Goal: Transaction & Acquisition: Purchase product/service

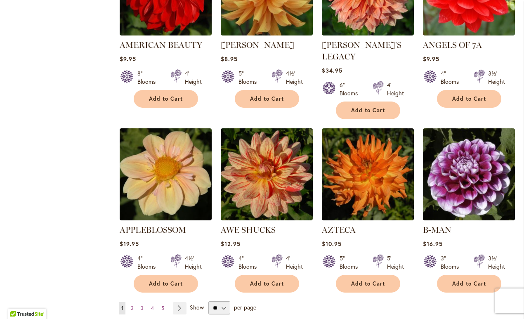
scroll to position [592, 0]
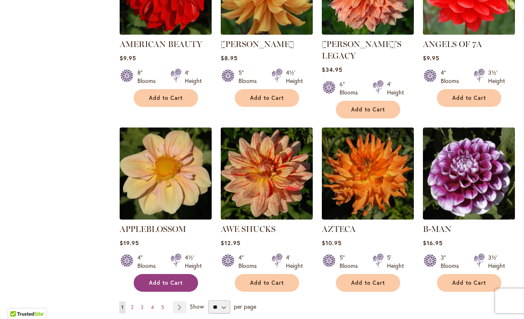
click at [173, 279] on span "Add to Cart" at bounding box center [166, 282] width 34 height 7
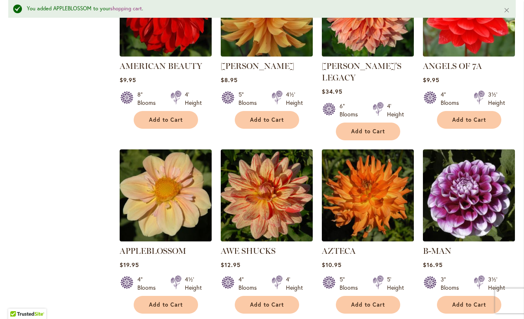
scroll to position [595, 0]
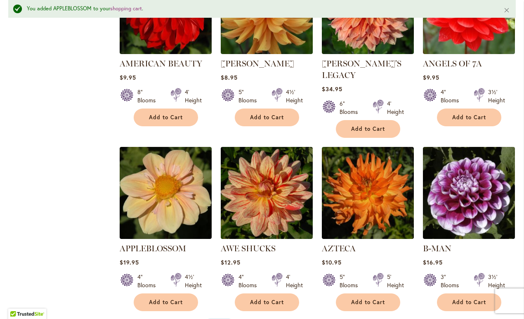
select select "**"
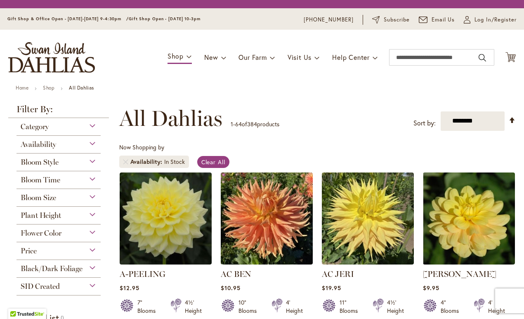
scroll to position [153, 0]
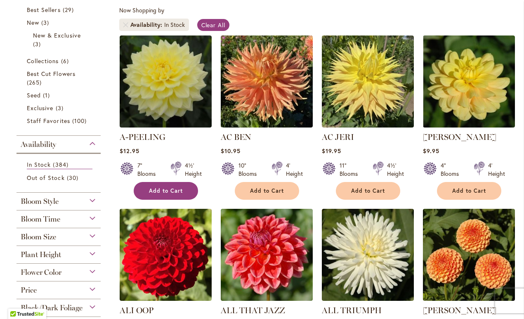
click at [172, 188] on span "Add to Cart" at bounding box center [166, 190] width 34 height 7
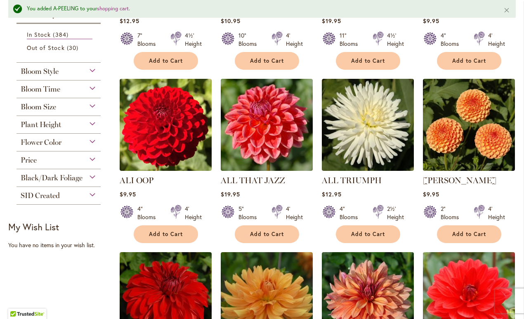
scroll to position [315, 0]
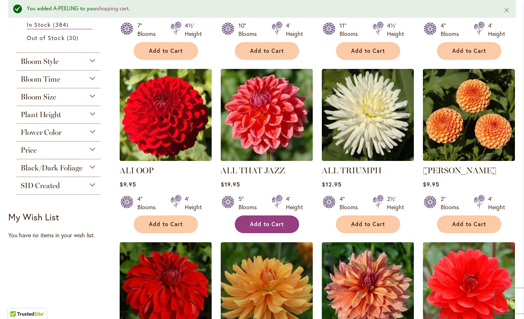
click at [262, 215] on button "Add to Cart" at bounding box center [267, 224] width 64 height 18
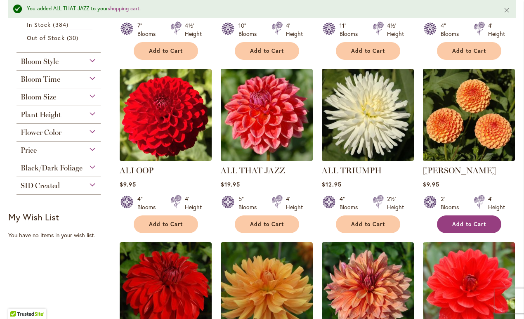
click at [471, 221] on span "Add to Cart" at bounding box center [469, 224] width 34 height 7
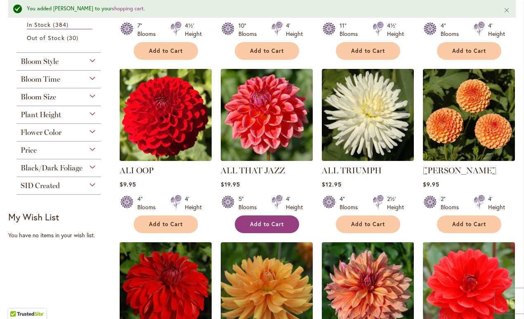
click at [276, 223] on span "Add to Cart" at bounding box center [267, 224] width 34 height 7
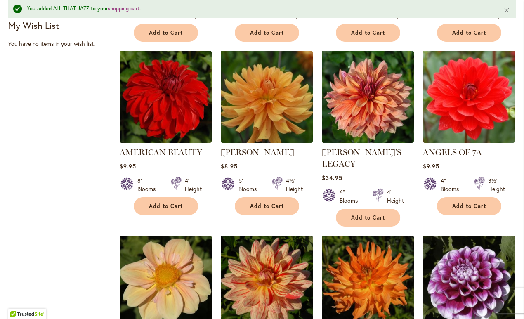
scroll to position [508, 0]
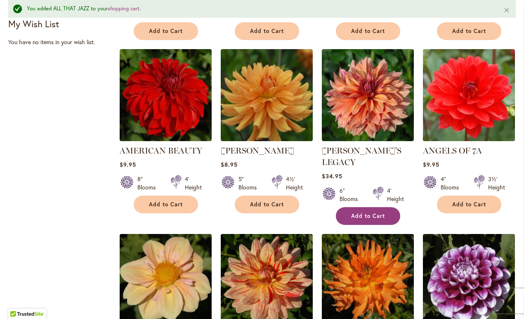
click at [370, 212] on span "Add to Cart" at bounding box center [368, 215] width 34 height 7
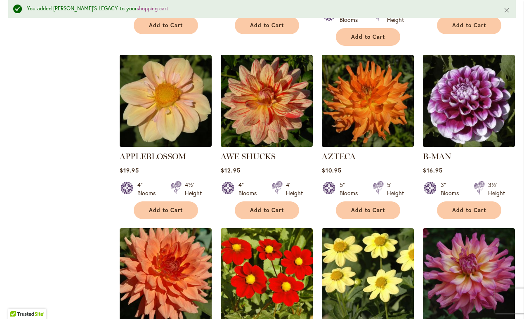
scroll to position [689, 0]
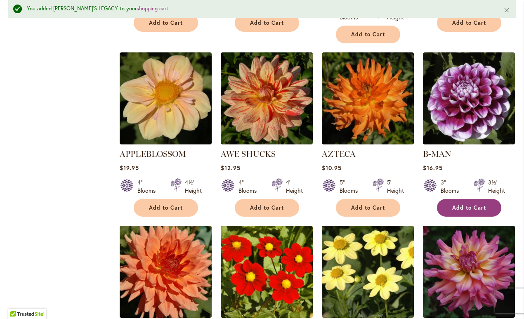
click at [484, 204] on span "Add to Cart" at bounding box center [469, 207] width 34 height 7
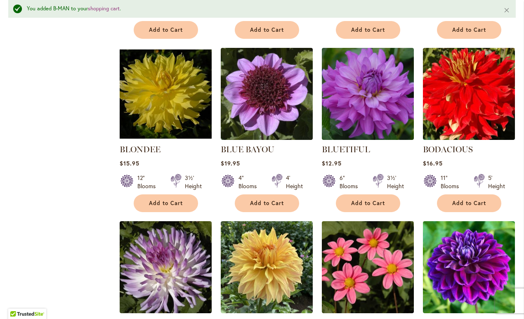
scroll to position [1745, 0]
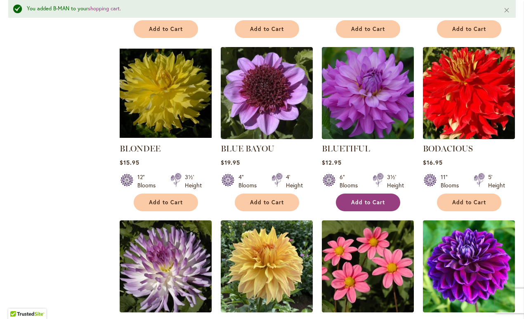
click at [374, 199] on span "Add to Cart" at bounding box center [368, 202] width 34 height 7
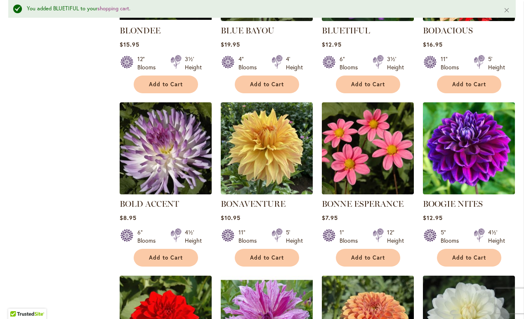
scroll to position [1865, 0]
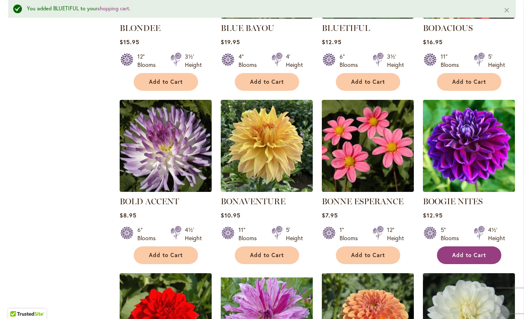
click at [474, 252] on span "Add to Cart" at bounding box center [469, 255] width 34 height 7
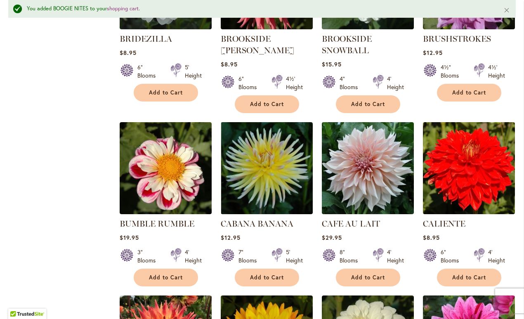
scroll to position [2376, 0]
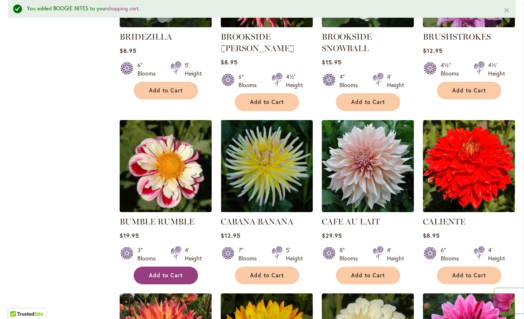
click at [162, 272] on span "Add to Cart" at bounding box center [166, 275] width 34 height 7
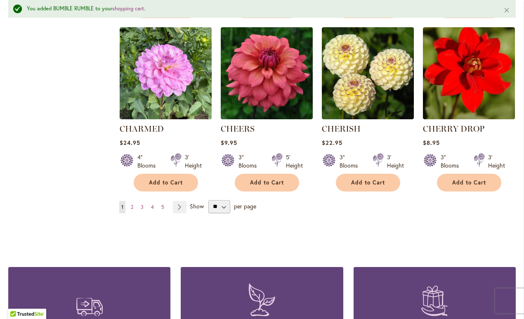
scroll to position [2809, 0]
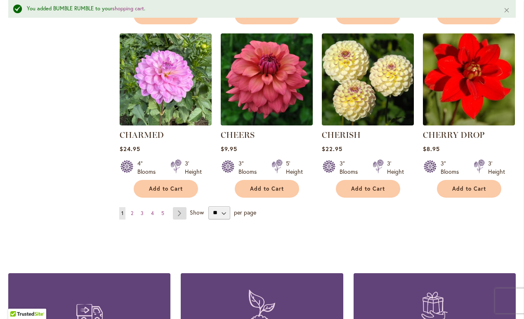
click at [177, 207] on link "Page Next" at bounding box center [180, 213] width 14 height 12
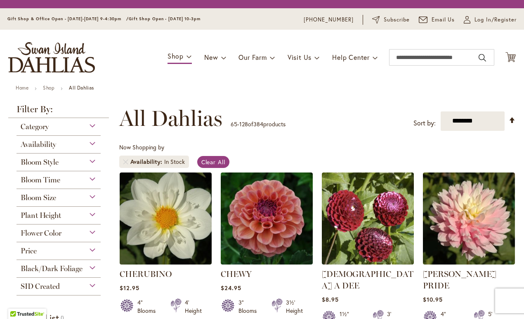
scroll to position [153, 0]
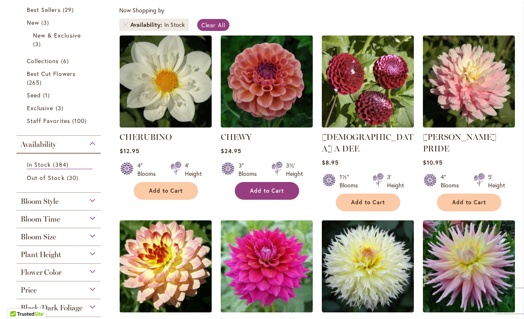
click at [268, 189] on span "Add to Cart" at bounding box center [267, 190] width 34 height 7
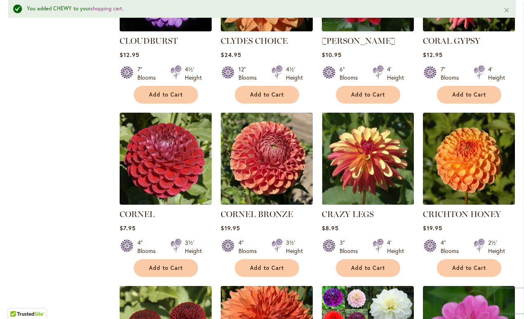
scroll to position [641, 0]
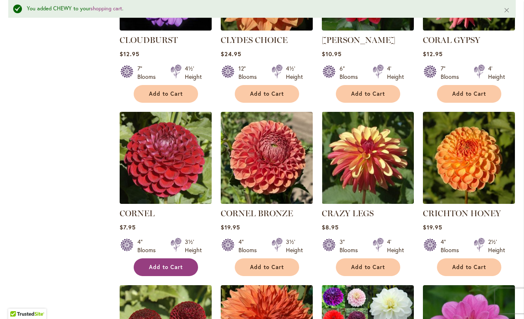
click at [165, 258] on button "Add to Cart" at bounding box center [166, 267] width 64 height 18
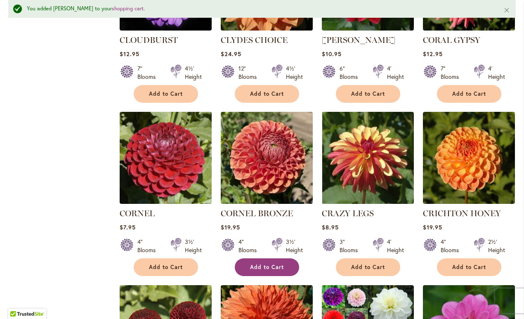
click at [267, 263] on span "Add to Cart" at bounding box center [267, 266] width 34 height 7
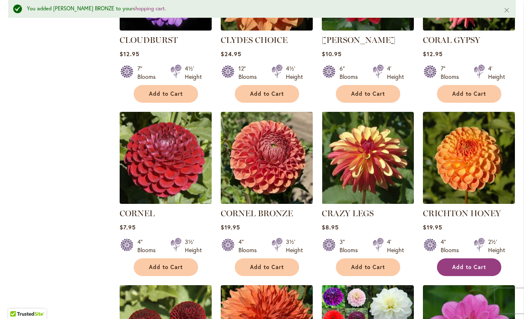
click at [477, 258] on button "Add to Cart" at bounding box center [469, 267] width 64 height 18
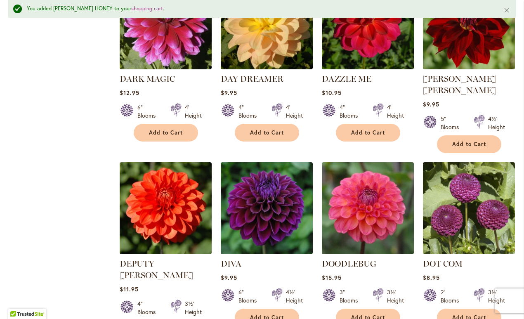
scroll to position [1305, 0]
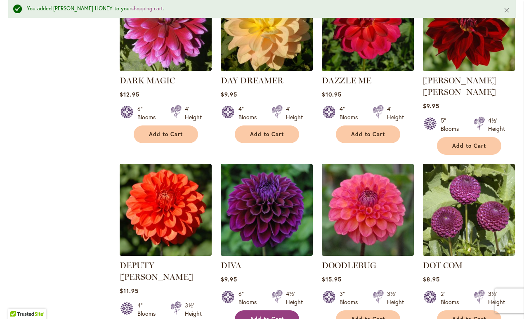
click at [267, 315] on span "Add to Cart" at bounding box center [267, 318] width 34 height 7
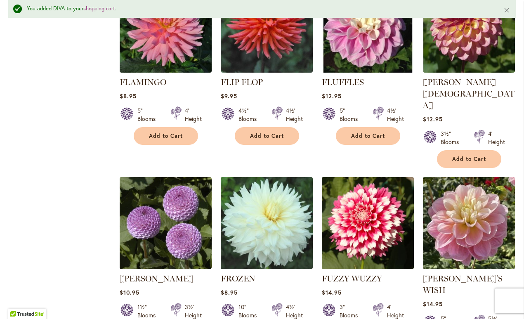
scroll to position [2742, 0]
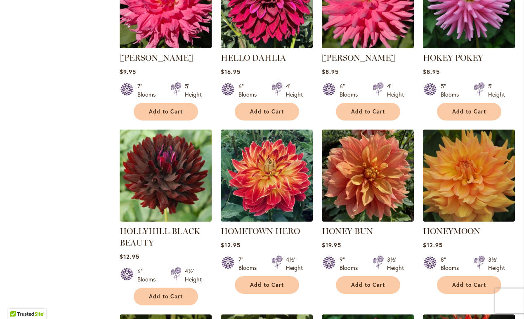
scroll to position [1500, 0]
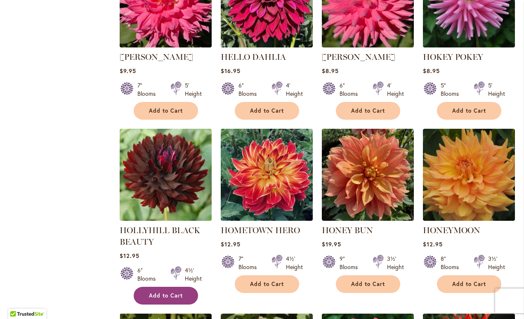
click at [163, 287] on button "Add to Cart" at bounding box center [166, 296] width 64 height 18
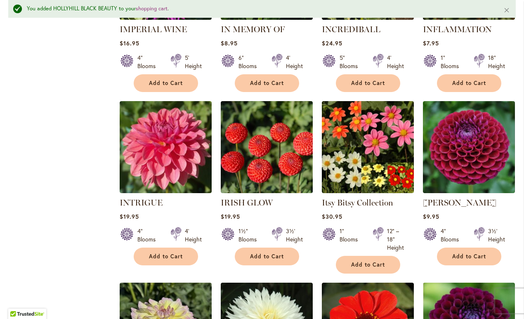
scroll to position [2441, 0]
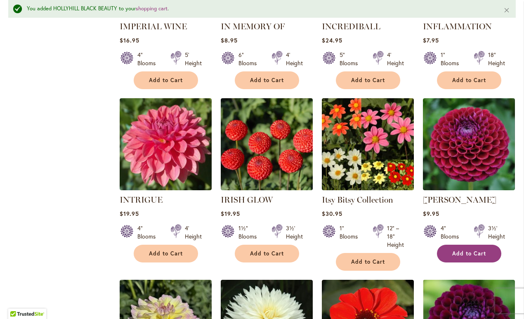
click at [470, 250] on span "Add to Cart" at bounding box center [469, 253] width 34 height 7
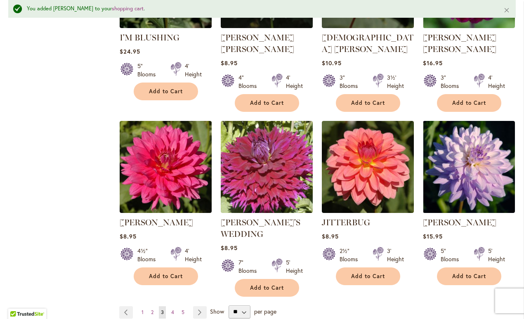
scroll to position [2787, 0]
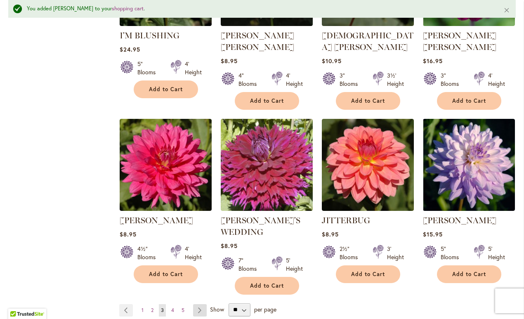
click at [200, 304] on link "Page Next" at bounding box center [200, 310] width 14 height 12
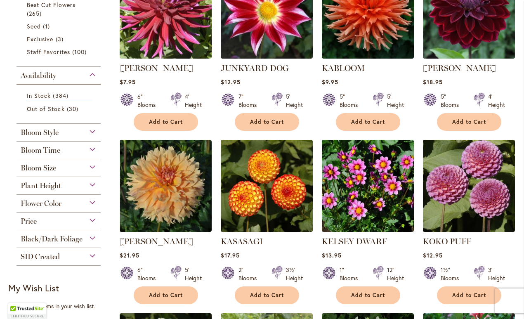
scroll to position [223, 0]
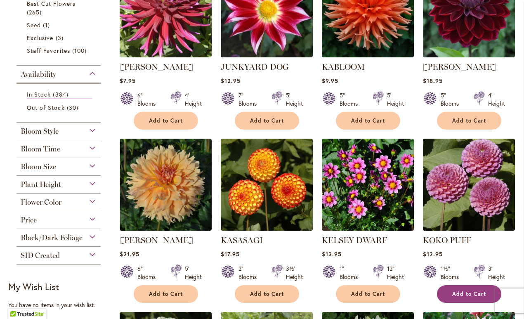
click at [466, 292] on span "Add to Cart" at bounding box center [469, 293] width 34 height 7
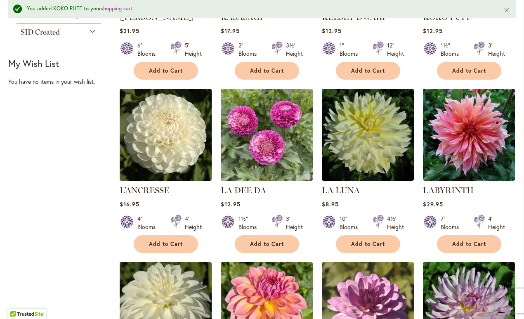
scroll to position [468, 0]
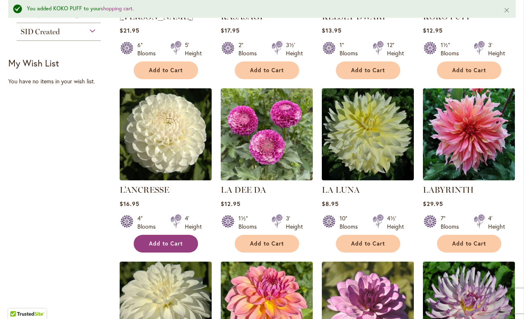
click at [159, 245] on span "Add to Cart" at bounding box center [166, 243] width 34 height 7
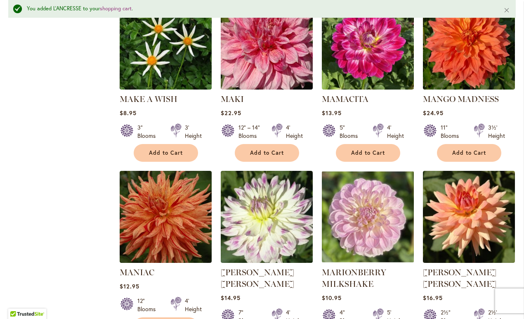
scroll to position [1809, 0]
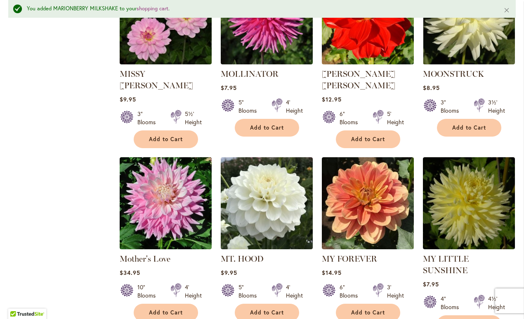
scroll to position [0, 0]
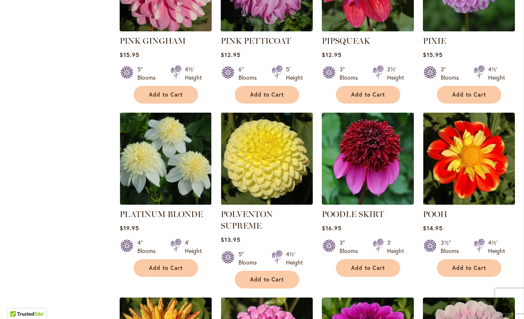
scroll to position [1867, 0]
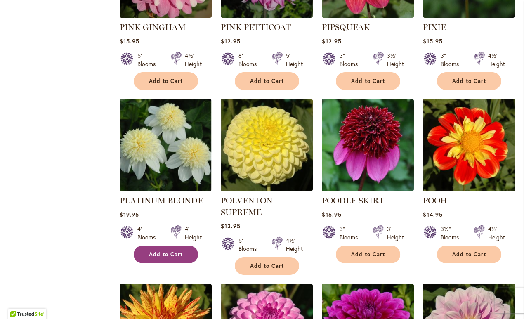
click at [161, 251] on span "Add to Cart" at bounding box center [166, 254] width 34 height 7
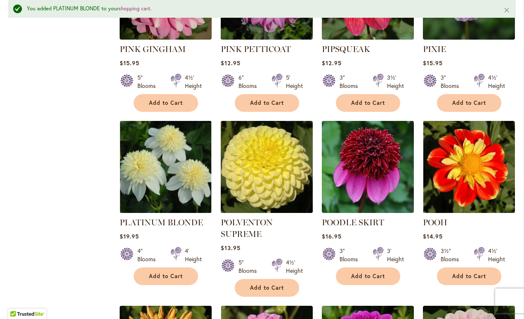
click at [269, 162] on img at bounding box center [266, 166] width 96 height 96
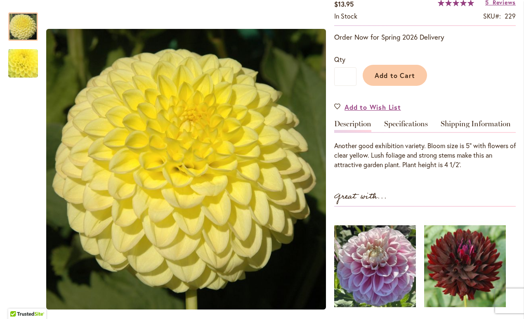
scroll to position [182, 0]
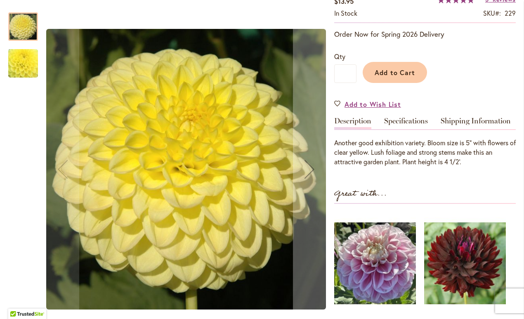
click at [22, 62] on img "POLVENTON SUPREME" at bounding box center [23, 63] width 57 height 57
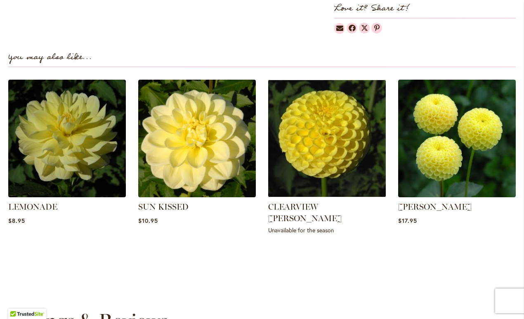
scroll to position [570, 0]
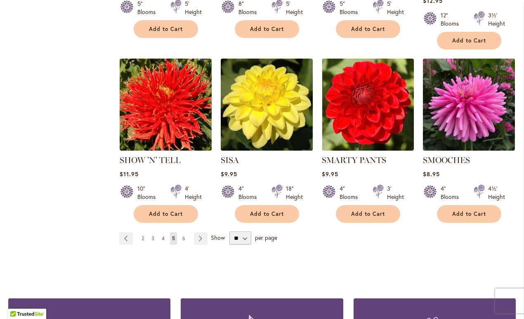
scroll to position [2797, 0]
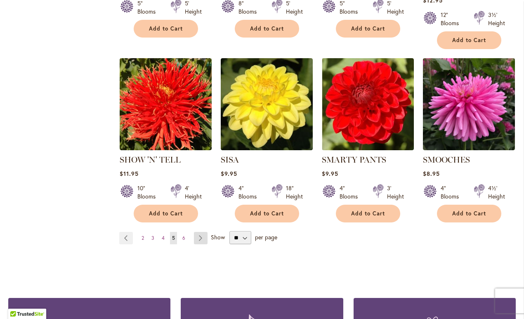
click at [197, 232] on link "Page Next" at bounding box center [201, 238] width 14 height 12
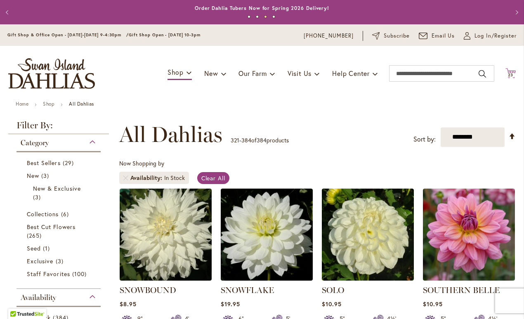
click at [510, 71] on icon at bounding box center [510, 73] width 10 height 10
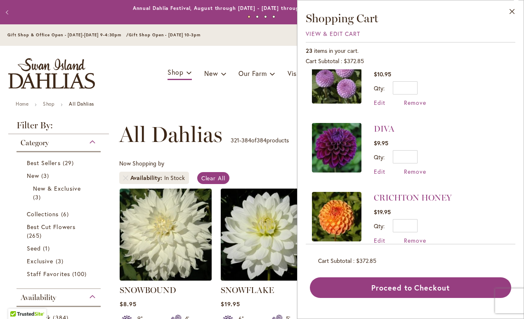
scroll to position [479, 0]
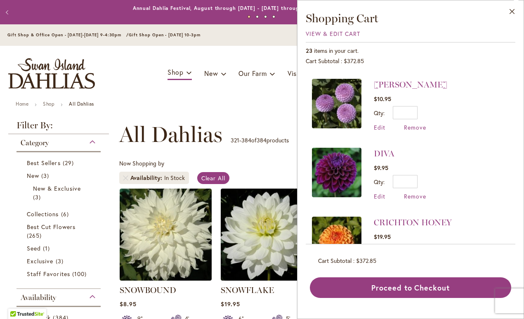
click at [248, 104] on ul "Home Shop All Dahlias" at bounding box center [262, 104] width 492 height 7
